Goal: Task Accomplishment & Management: Complete application form

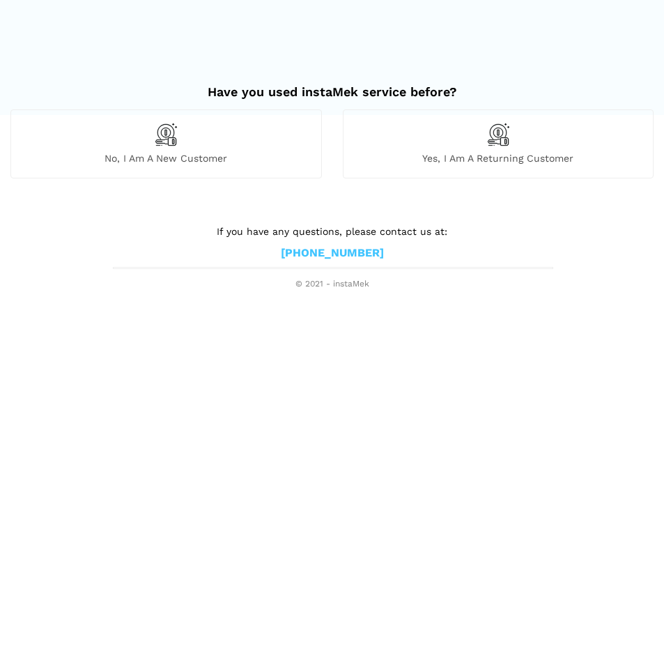
click at [507, 155] on span "Yes, I am a returning customer" at bounding box center [498, 158] width 310 height 13
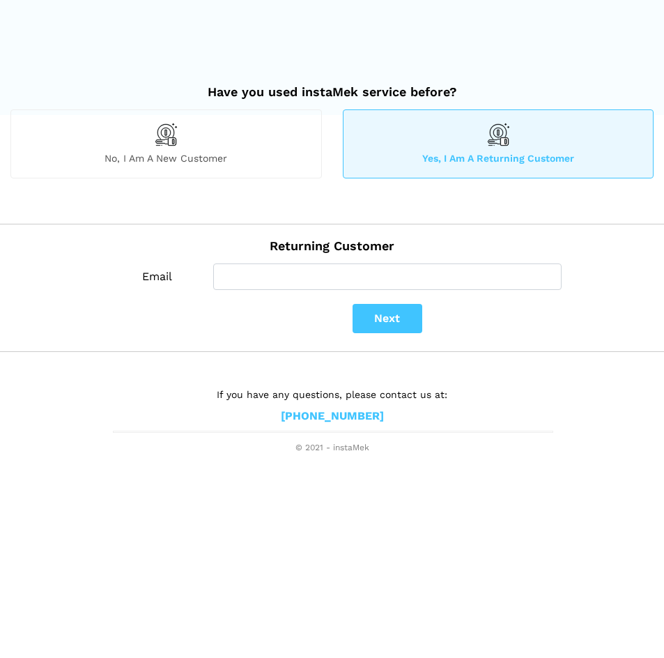
click at [225, 142] on div "No, I am a new customer" at bounding box center [165, 143] width 311 height 68
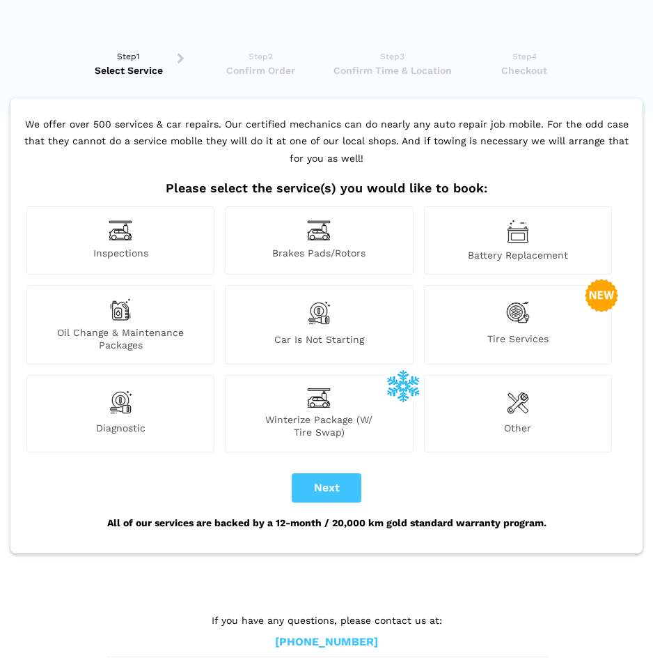
click at [329, 230] on img at bounding box center [319, 230] width 24 height 22
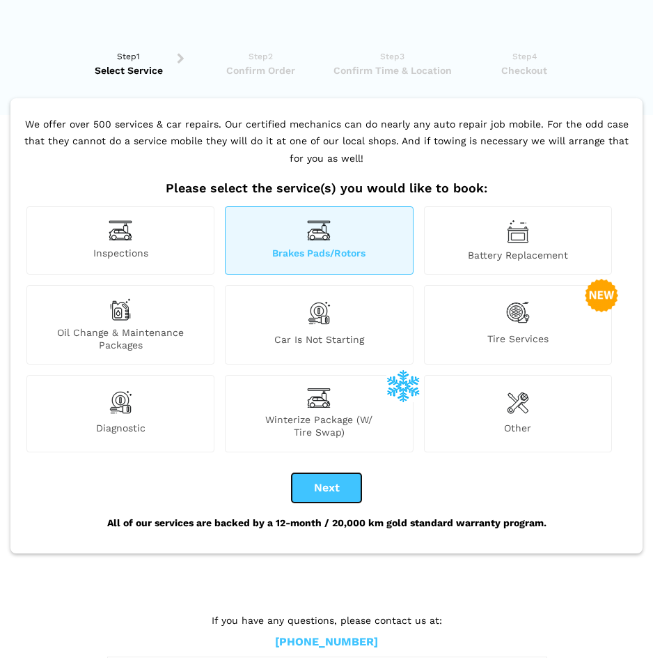
click at [323, 477] on button "Next" at bounding box center [327, 487] width 70 height 29
checkbox input "true"
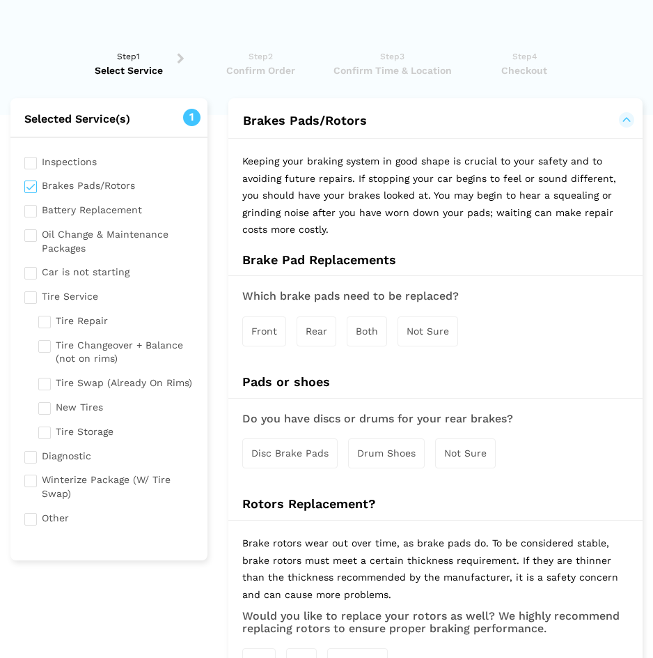
click at [267, 326] on span "Front" at bounding box center [264, 330] width 26 height 11
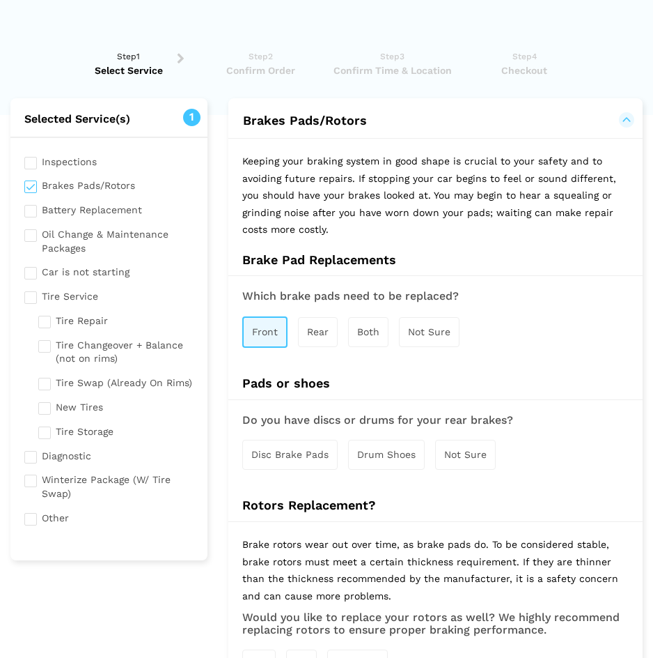
click at [312, 459] on span "Disc Brake Pads" at bounding box center [289, 454] width 77 height 11
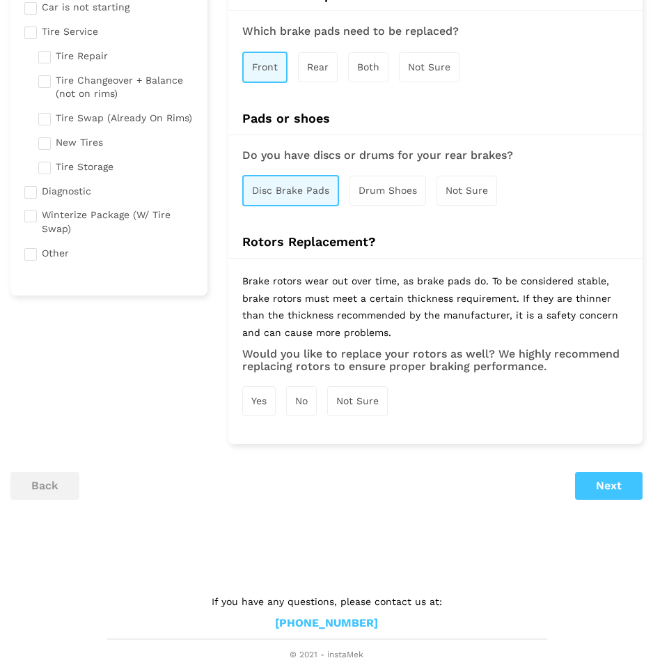
scroll to position [268, 0]
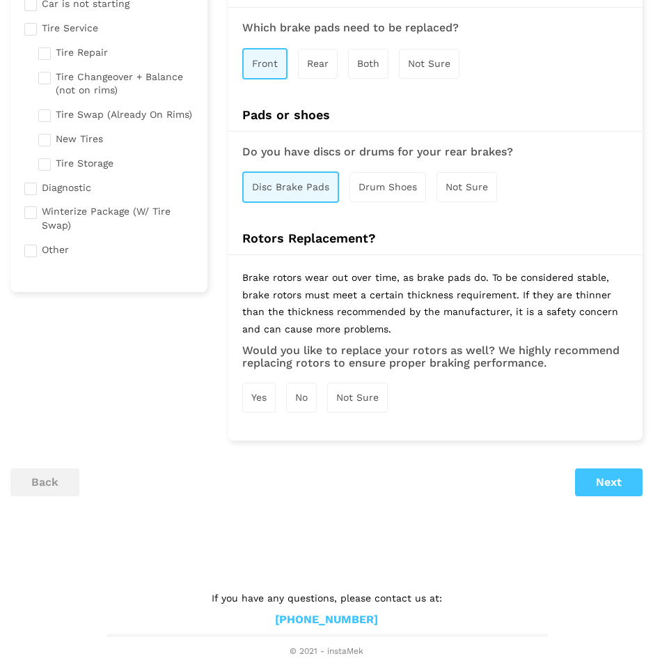
click at [244, 401] on div "Yes" at bounding box center [258, 397] width 33 height 30
click at [597, 491] on button "Next" at bounding box center [609, 484] width 68 height 28
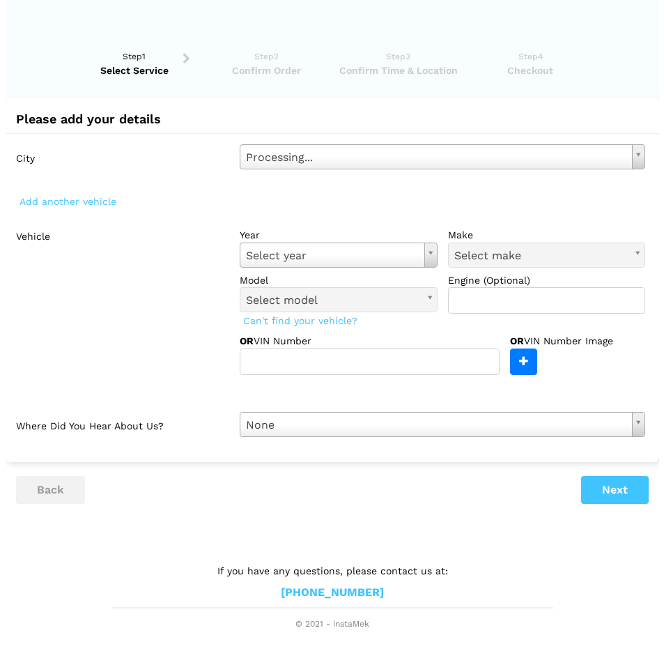
scroll to position [0, 0]
